Goal: Go to known website: Go to known website

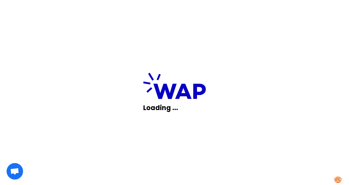
scroll to position [37, 0]
